Goal: Information Seeking & Learning: Learn about a topic

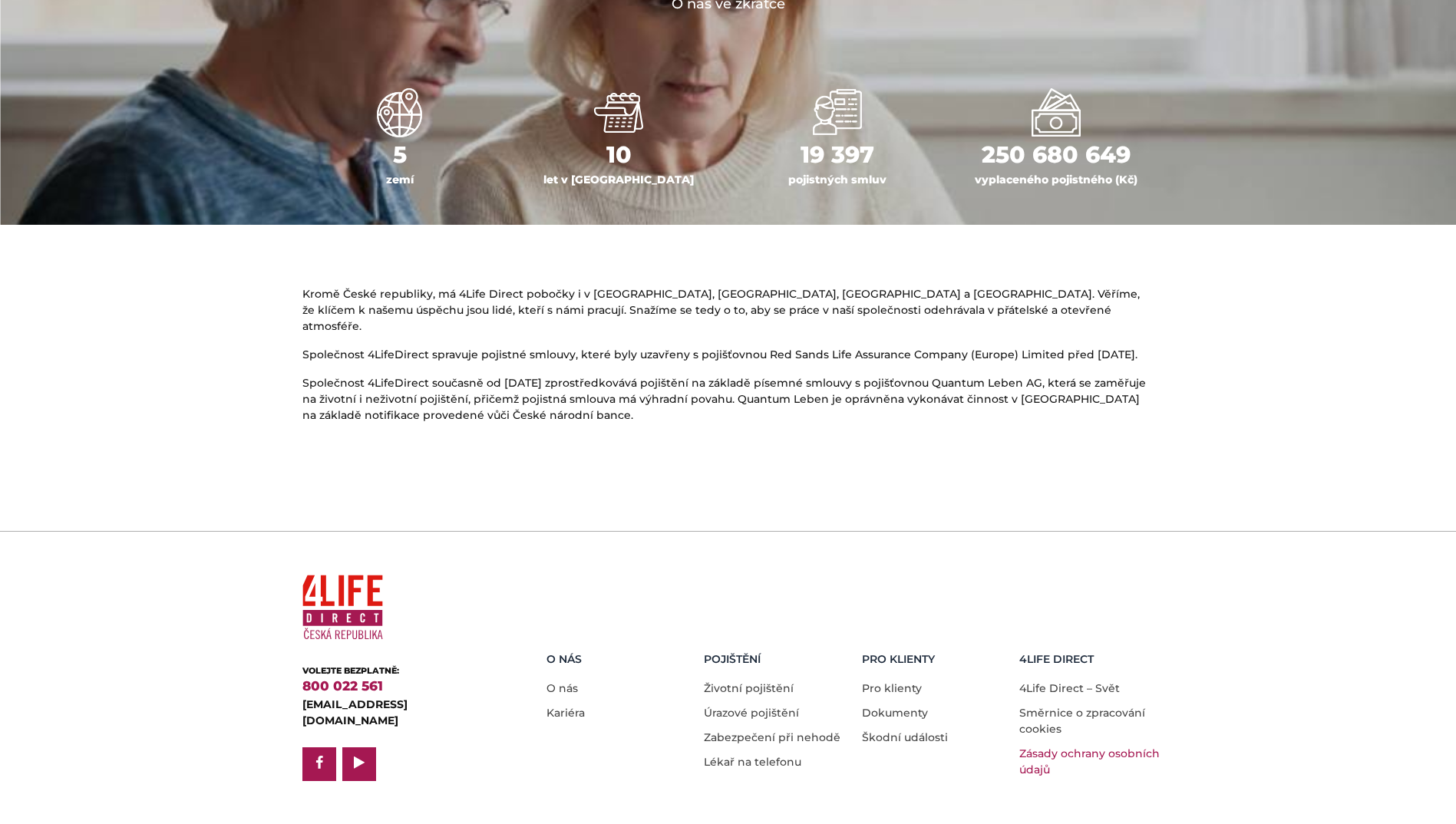
click at [1054, 747] on link "Zásady ochrany osobních údajů" at bounding box center [1089, 762] width 140 height 30
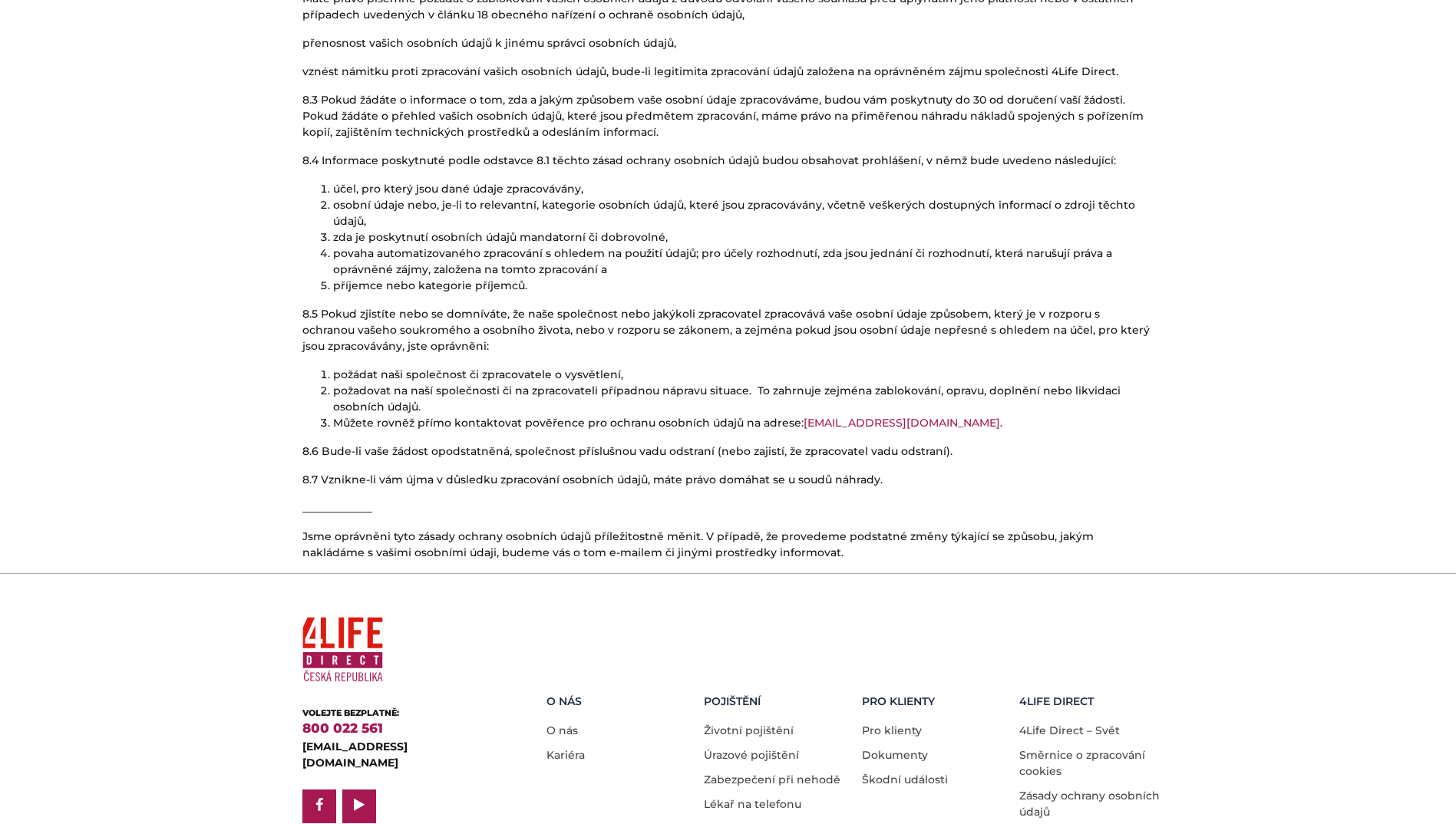
scroll to position [4079, 0]
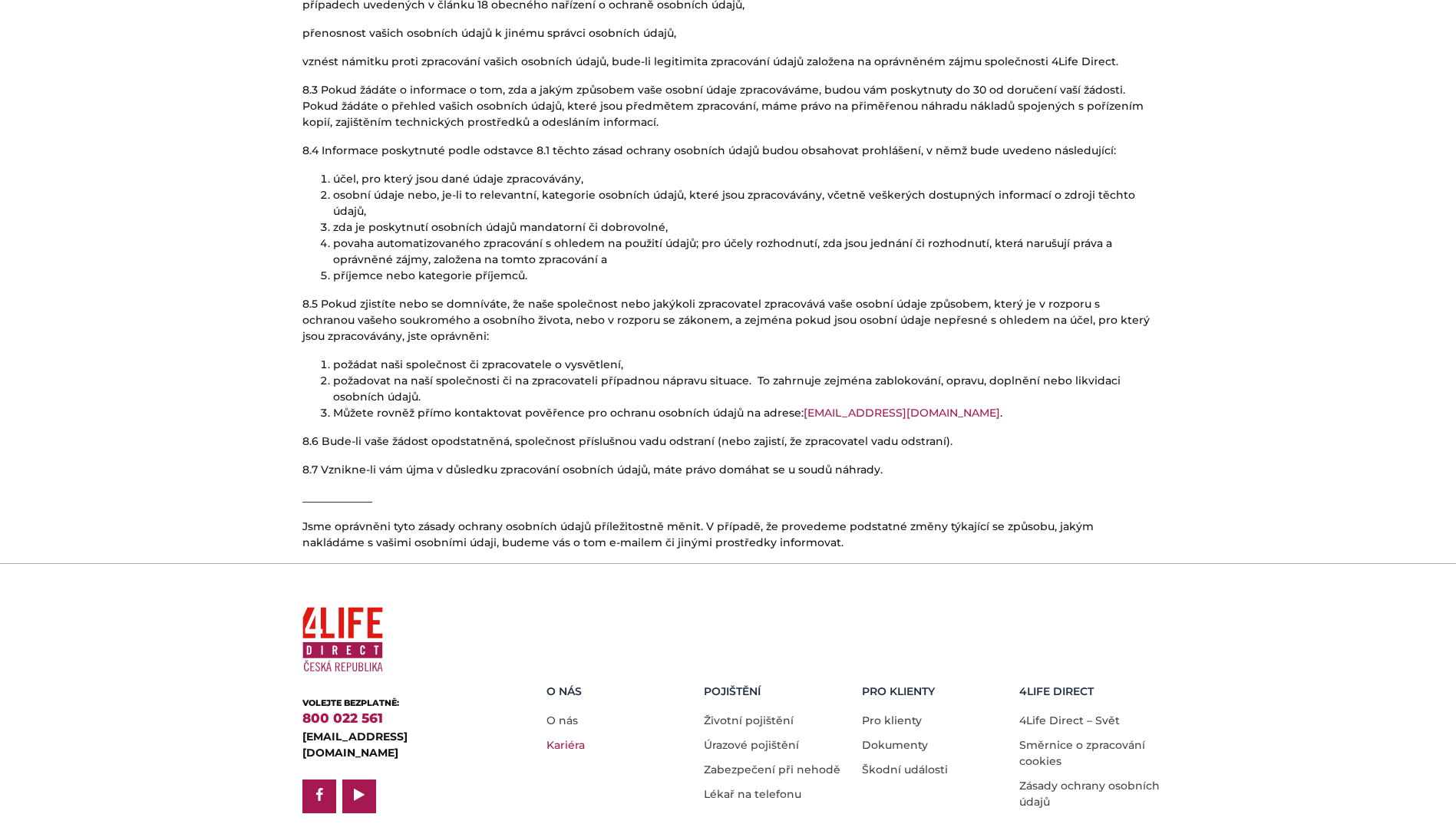
click at [566, 738] on link "Kariéra" at bounding box center [565, 745] width 38 height 14
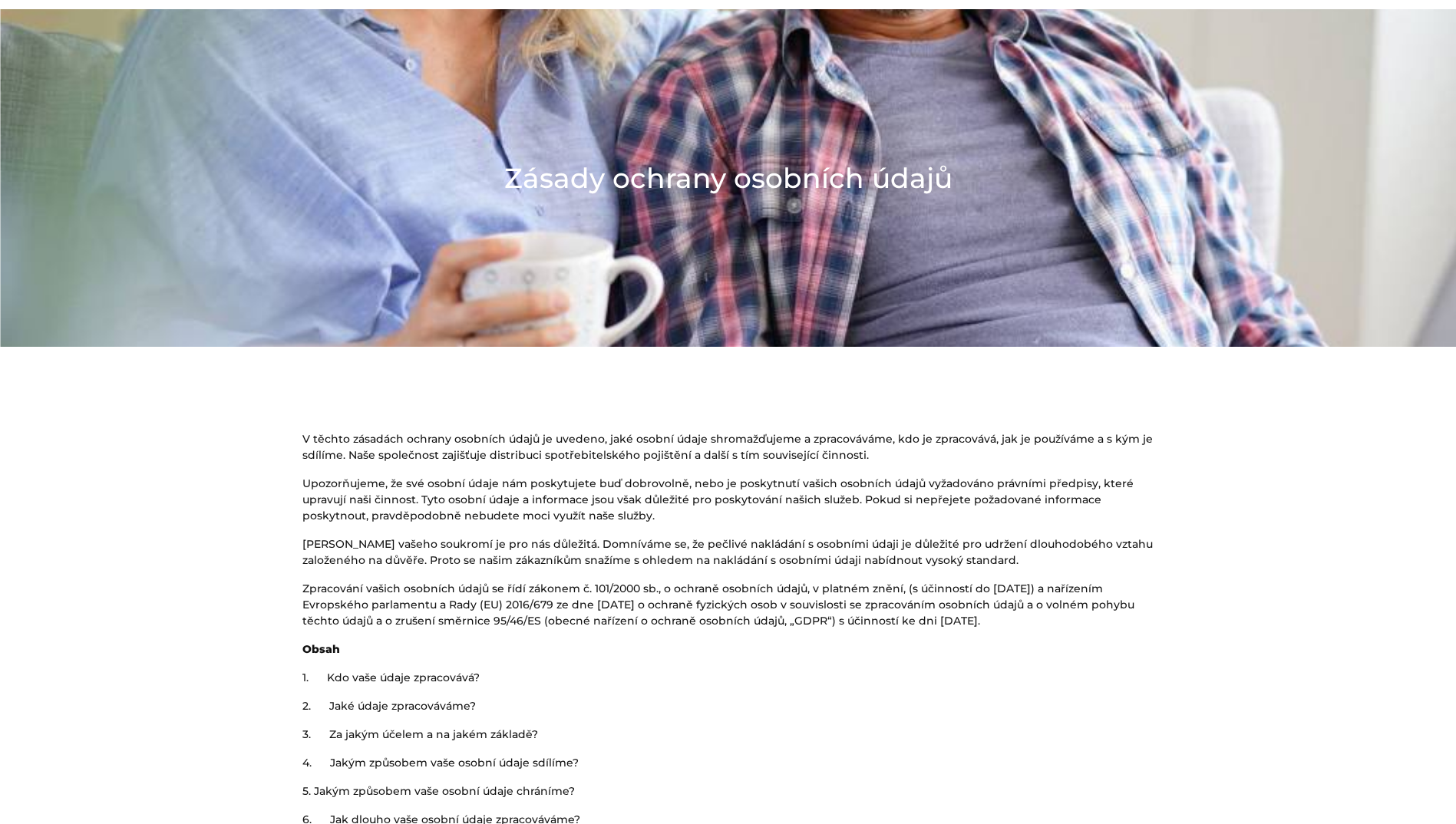
scroll to position [0, 0]
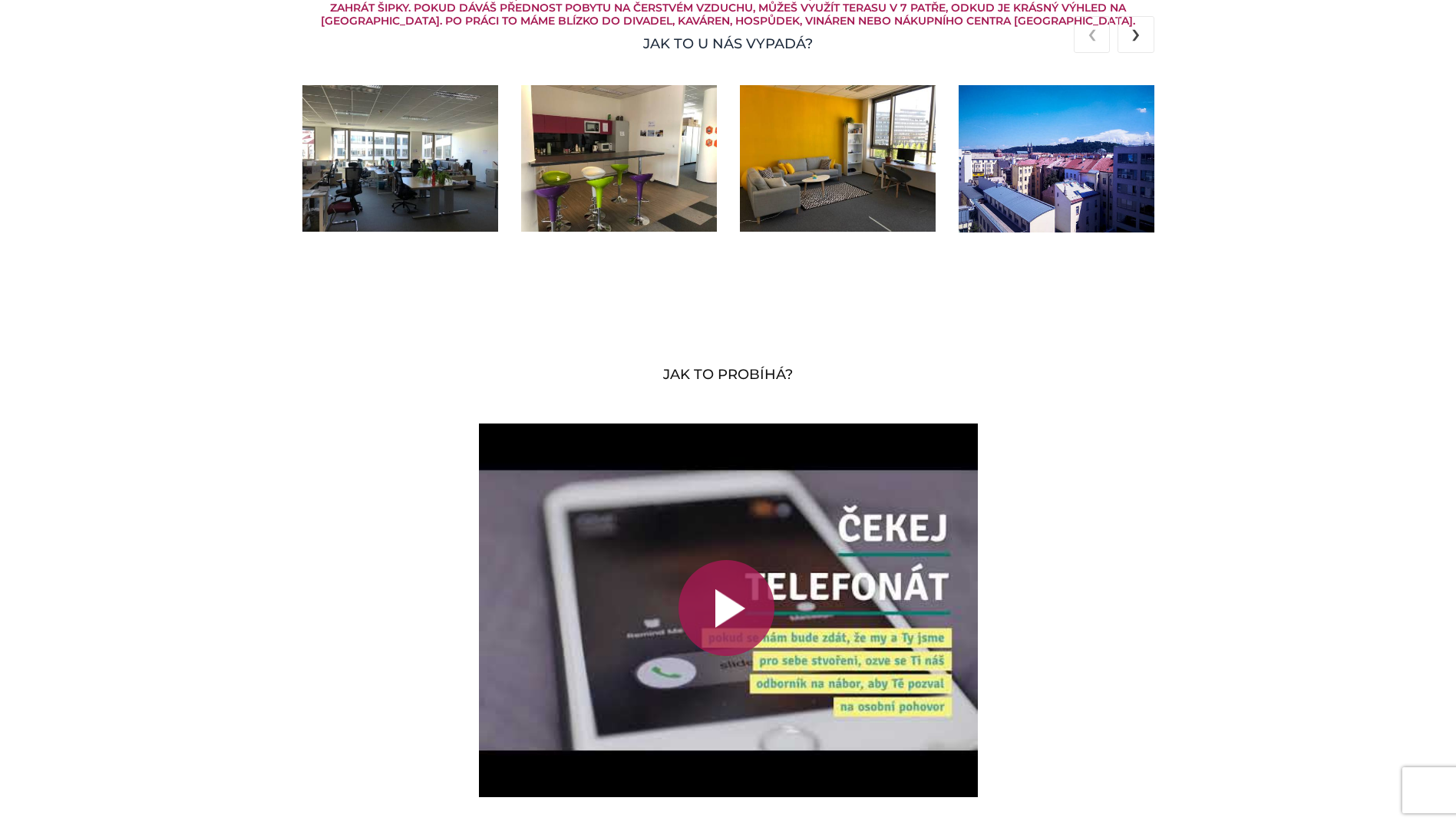
scroll to position [2687, 0]
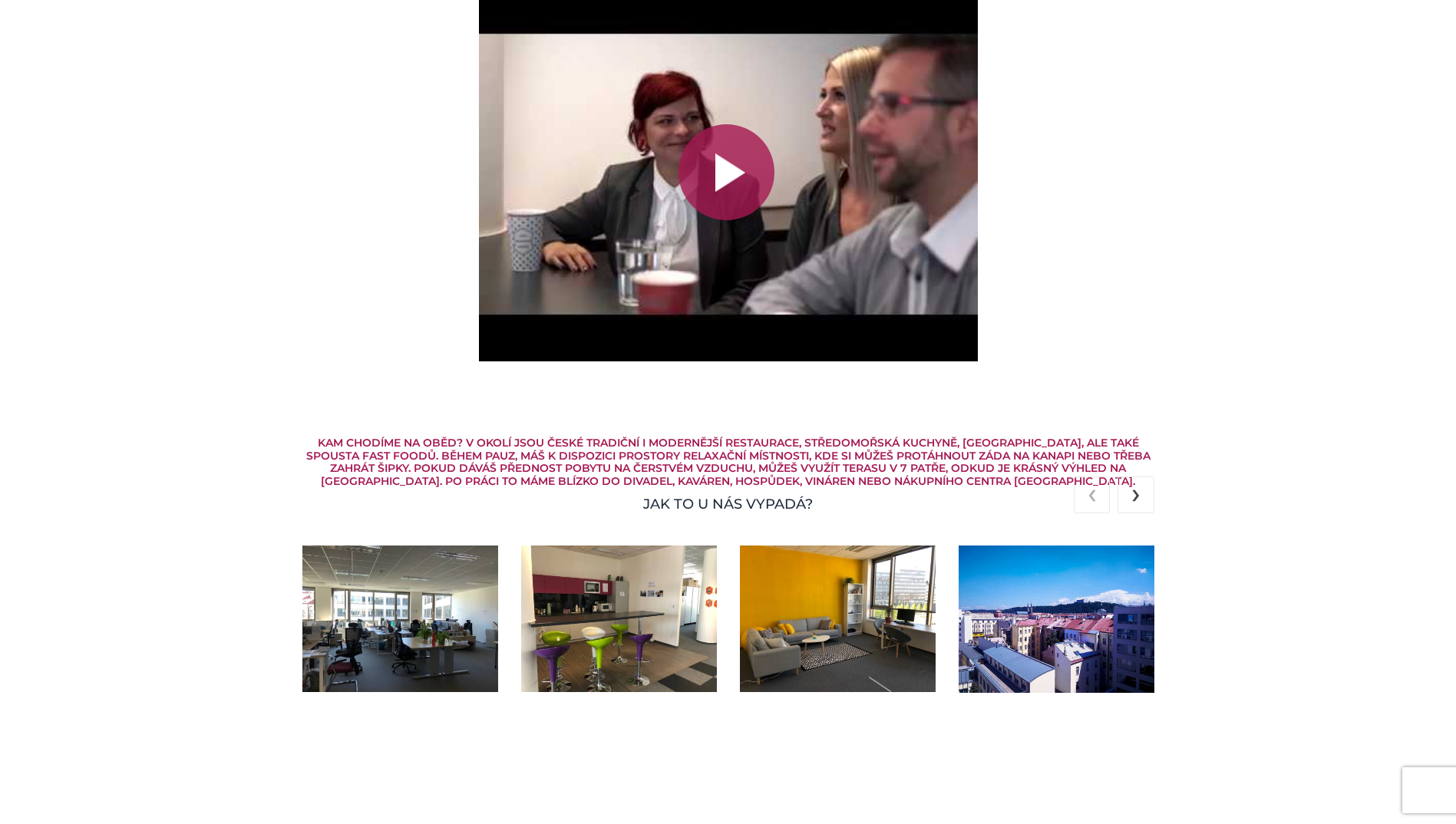
click at [359, 631] on img at bounding box center [400, 619] width 196 height 147
click at [409, 625] on img at bounding box center [400, 619] width 196 height 147
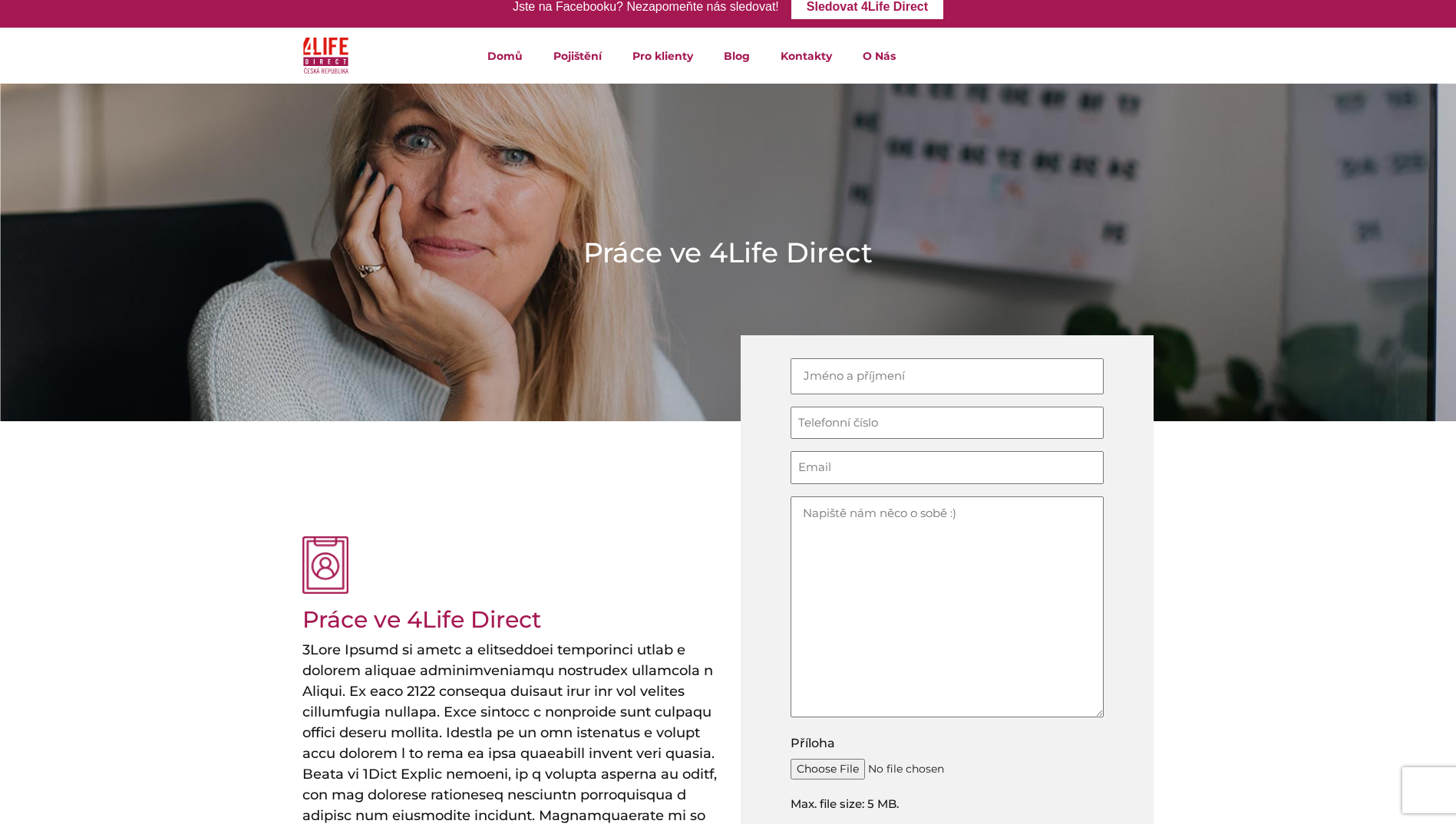
scroll to position [77, 0]
